Goal: Transaction & Acquisition: Purchase product/service

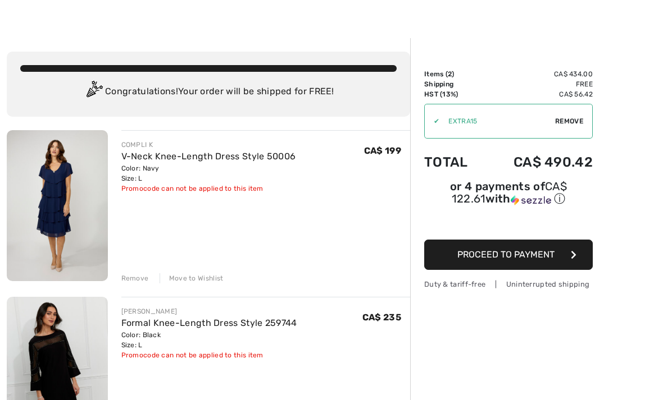
scroll to position [19, 0]
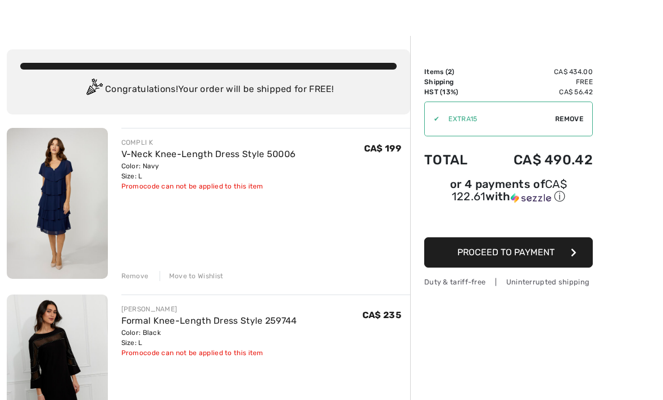
click at [48, 213] on img at bounding box center [57, 203] width 101 height 151
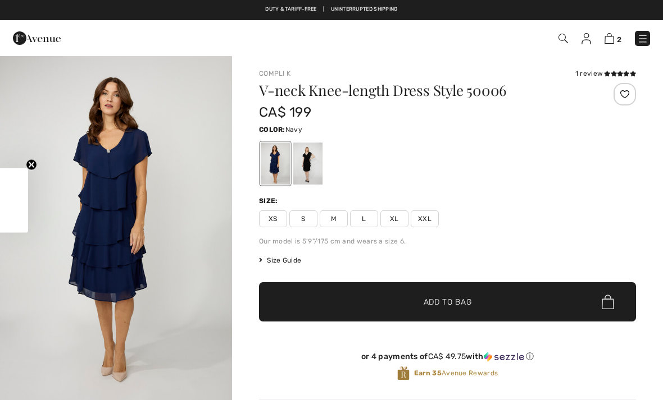
checkbox input "true"
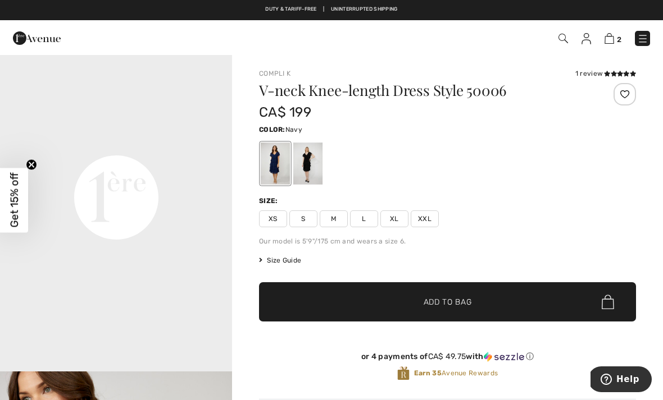
scroll to position [782, 0]
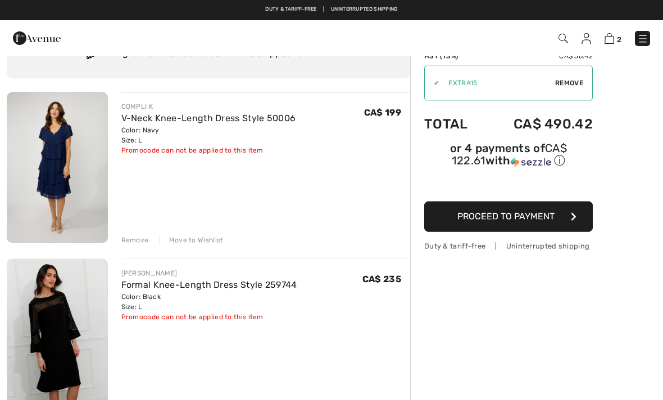
click at [58, 332] on img at bounding box center [57, 334] width 101 height 151
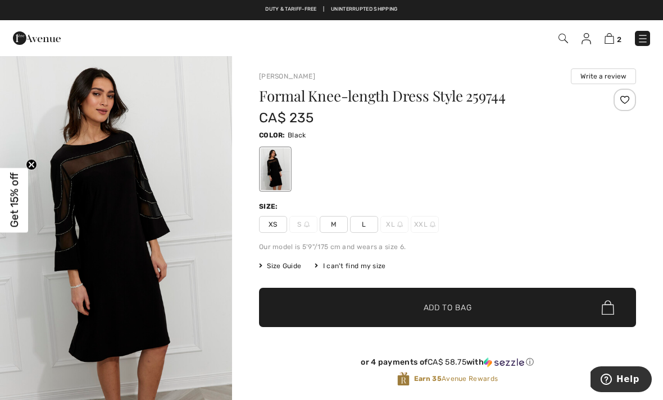
click at [79, 267] on img "1 / 4" at bounding box center [116, 229] width 232 height 348
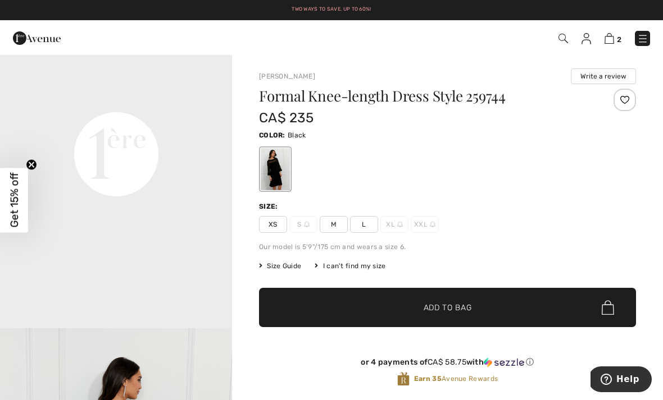
scroll to position [776, 0]
